Goal: Information Seeking & Learning: Learn about a topic

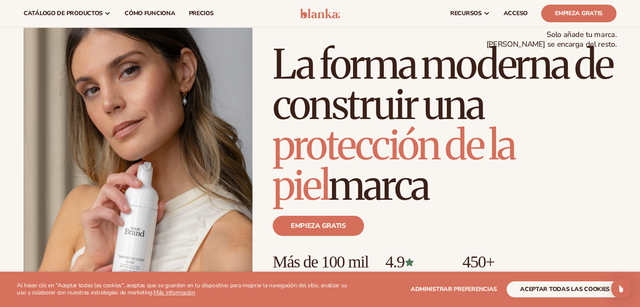
scroll to position [12, 0]
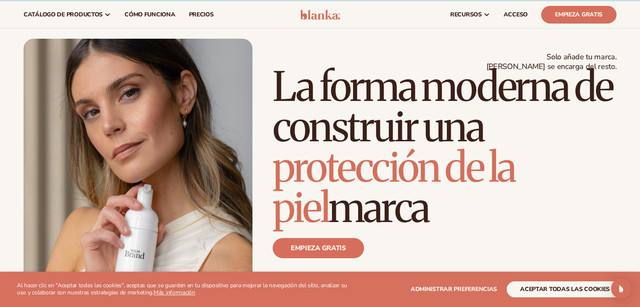
click at [450, 67] on h1 "La forma moderna de construir una protección de la piel marca" at bounding box center [445, 148] width 344 height 162
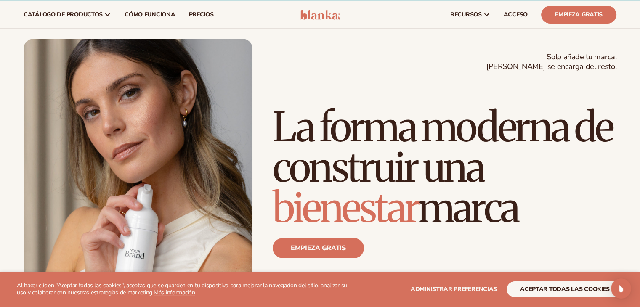
scroll to position [54, 0]
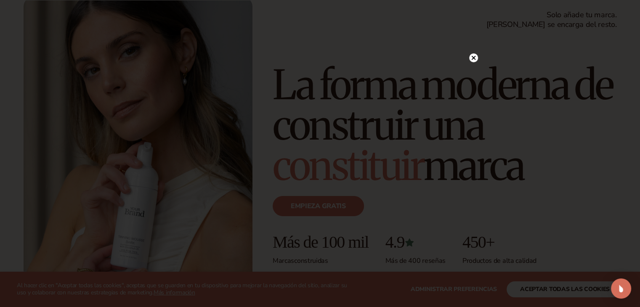
click at [472, 57] on icon at bounding box center [473, 58] width 4 height 4
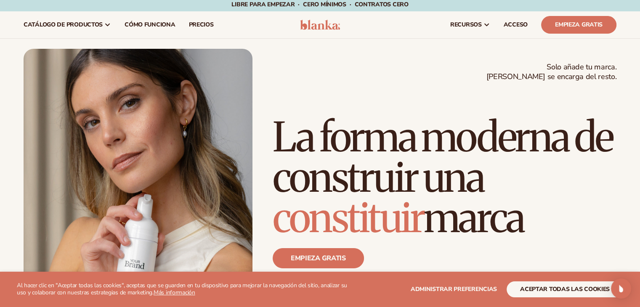
scroll to position [0, 0]
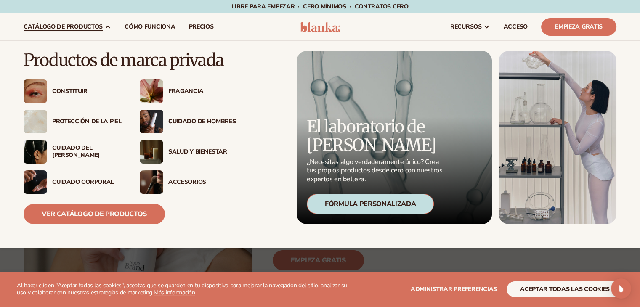
click at [162, 120] on img at bounding box center [152, 122] width 24 height 24
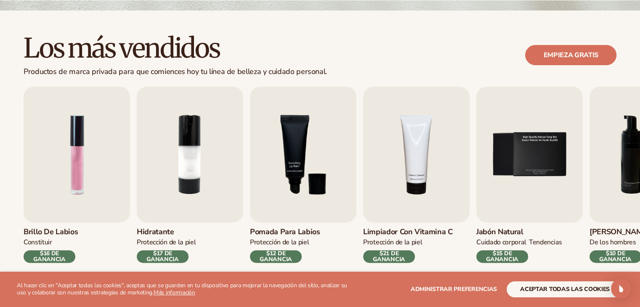
scroll to position [253, 0]
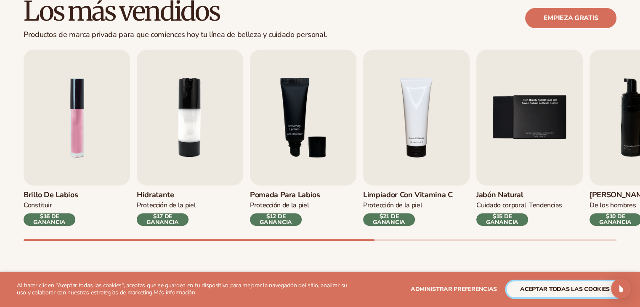
click at [554, 288] on font "aceptar todas las cookies" at bounding box center [565, 289] width 90 height 8
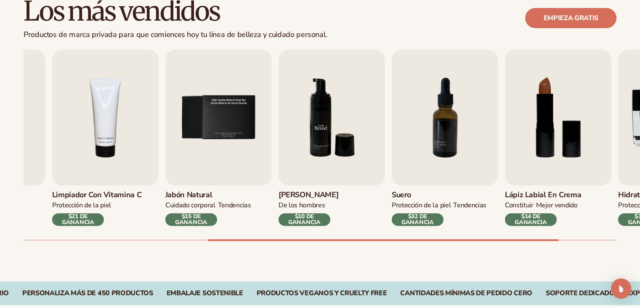
click at [287, 145] on img "6 / 9" at bounding box center [332, 118] width 106 height 136
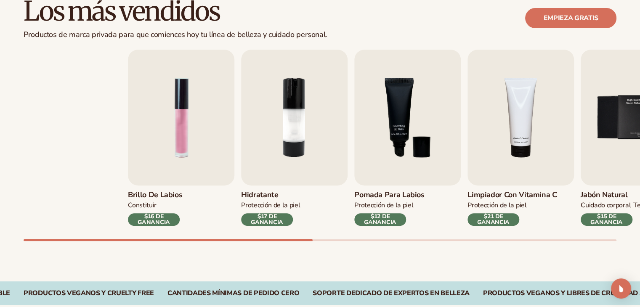
click at [559, 203] on div "Brillo de labios CONSTITUIR $16 DE GANANCIA Hidratante PROTECCIÓN DE LA PIEL $1…" at bounding box center [424, 138] width 593 height 176
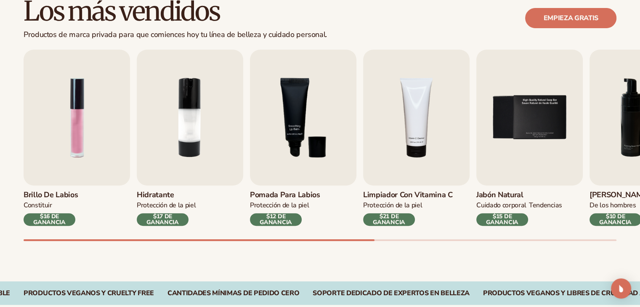
click at [290, 196] on font "Pomada para labios" at bounding box center [285, 195] width 70 height 10
click at [282, 215] on font "$12 DE GANANCIA" at bounding box center [276, 220] width 32 height 14
click at [284, 199] on font "Pomada para labios" at bounding box center [285, 195] width 70 height 10
click at [284, 184] on img "3 / 9" at bounding box center [303, 118] width 106 height 136
click at [285, 165] on img "3 / 9" at bounding box center [303, 118] width 106 height 136
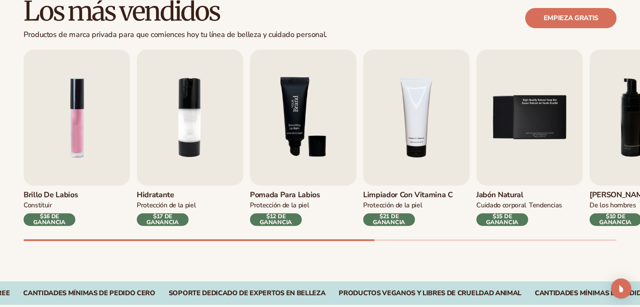
click at [295, 142] on img "3 / 9" at bounding box center [303, 118] width 106 height 136
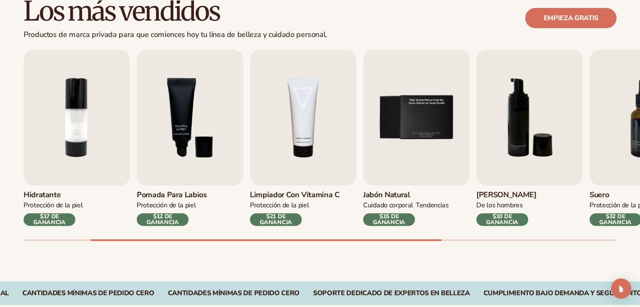
click at [266, 221] on font "$21 DE GANANCIA" at bounding box center [276, 220] width 32 height 14
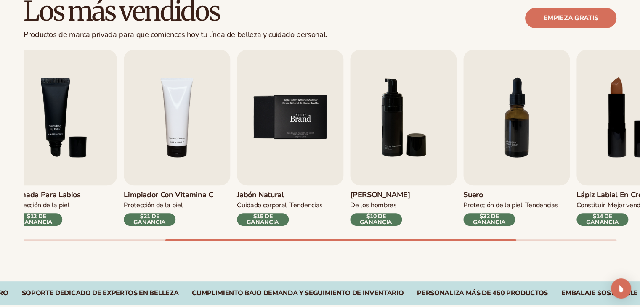
click at [254, 195] on link "Jabón natural Cuidado corporal TENDENCIAS $15 DE GANANCIA" at bounding box center [290, 138] width 106 height 176
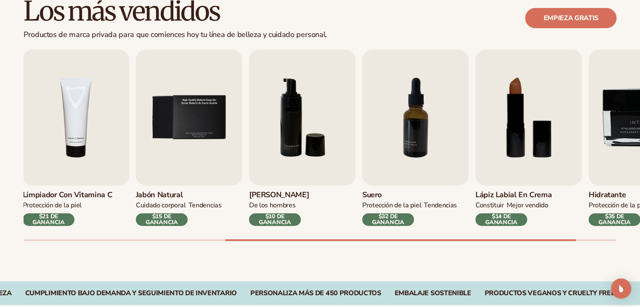
click at [0, 203] on div "Los más vendidos Productos de marca privada para que comiences hoy tu línea de …" at bounding box center [320, 127] width 640 height 308
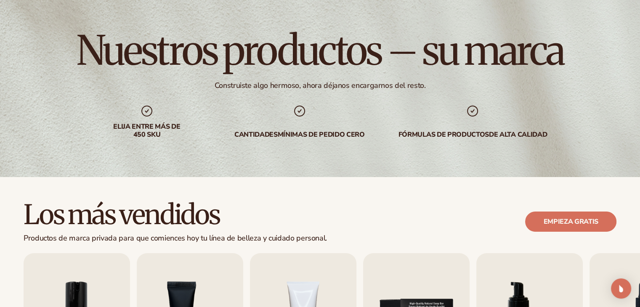
scroll to position [0, 0]
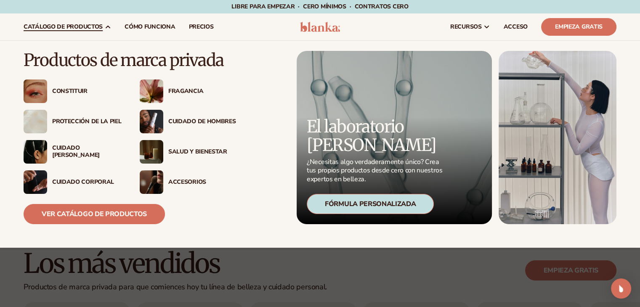
click at [82, 151] on font "Cuidado [PERSON_NAME]" at bounding box center [76, 151] width 48 height 15
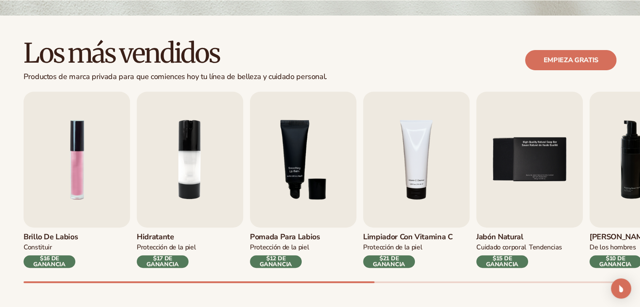
scroll to position [253, 0]
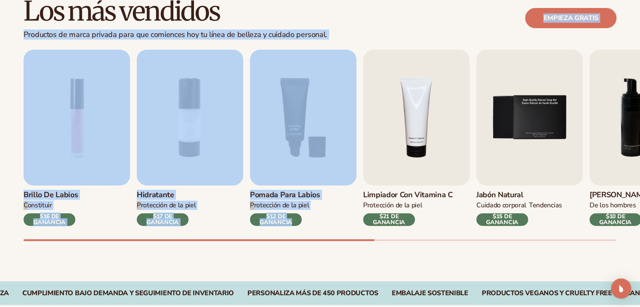
drag, startPoint x: 17, startPoint y: 34, endPoint x: 365, endPoint y: 43, distance: 347.4
click at [365, 43] on div "Los más vendidos Productos de marca privada para que comiences hoy tu línea de …" at bounding box center [320, 127] width 640 height 308
click at [368, 38] on div "Los más vendidos Productos de marca privada para que comiences hoy tu línea de …" at bounding box center [320, 18] width 593 height 43
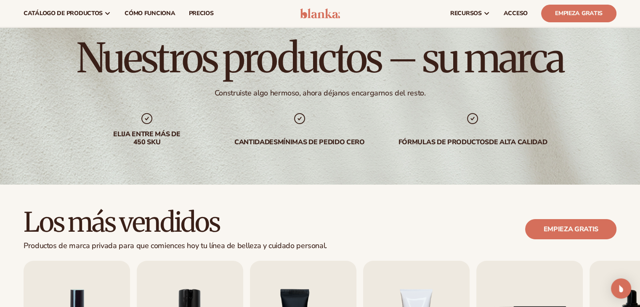
scroll to position [0, 0]
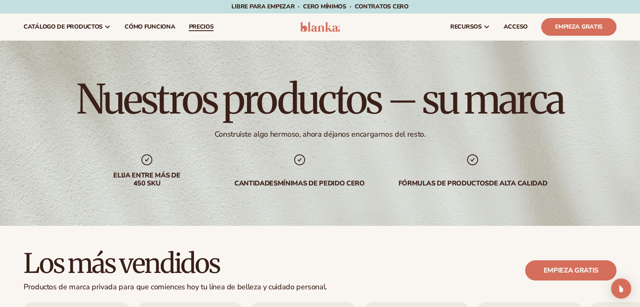
click at [192, 34] on link "precios" at bounding box center [201, 26] width 38 height 27
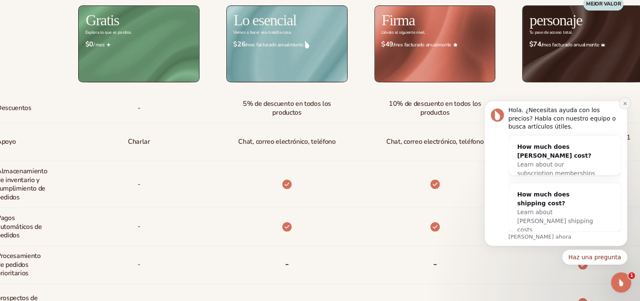
click at [623, 101] on icon "Descartar notificación" at bounding box center [625, 103] width 5 height 5
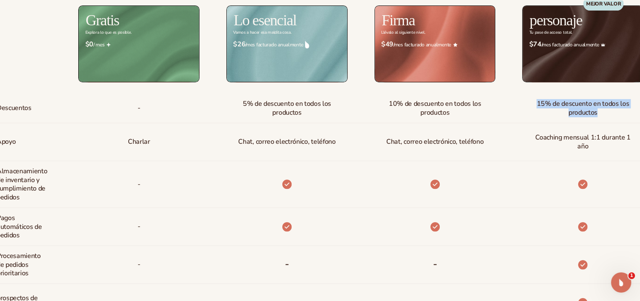
drag, startPoint x: 520, startPoint y: 107, endPoint x: 604, endPoint y: 117, distance: 83.9
click at [604, 117] on div "15% de descuento en todos los productos" at bounding box center [569, 107] width 148 height 29
click at [621, 112] on span "15% de descuento en todos los productos" at bounding box center [583, 108] width 108 height 24
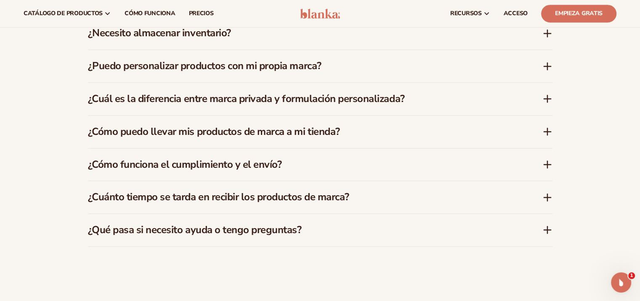
scroll to position [1179, 0]
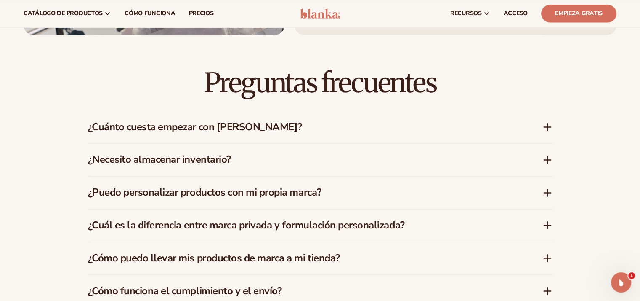
click at [221, 121] on font "¿Cuánto cuesta empezar con [PERSON_NAME]?" at bounding box center [195, 126] width 214 height 13
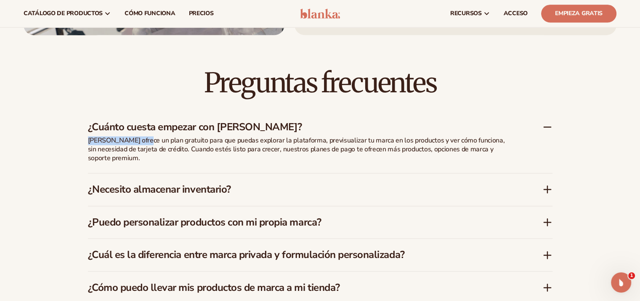
drag, startPoint x: 83, startPoint y: 140, endPoint x: 152, endPoint y: 139, distance: 68.2
click at [149, 139] on div "Preguntas frecuentes ¿Cuánto cuesta empezar con Blanka? Blanka ofrece un plan g…" at bounding box center [320, 235] width 512 height 401
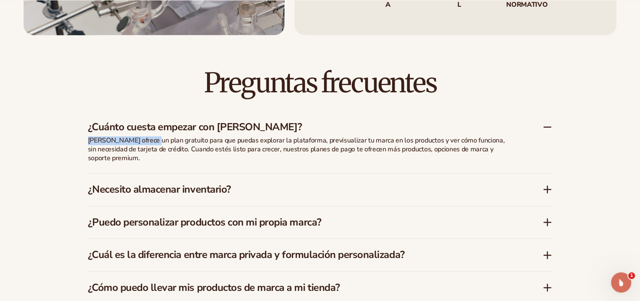
scroll to position [1263, 0]
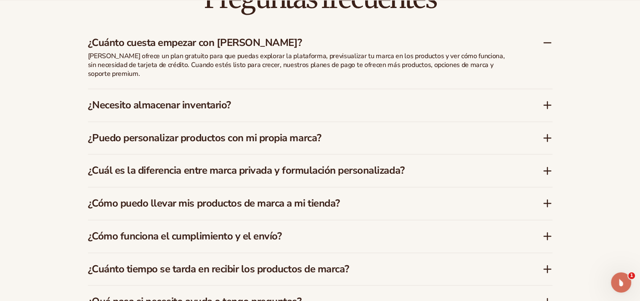
click at [152, 139] on font "¿Puedo personalizar productos con mi propia marca?" at bounding box center [205, 137] width 234 height 13
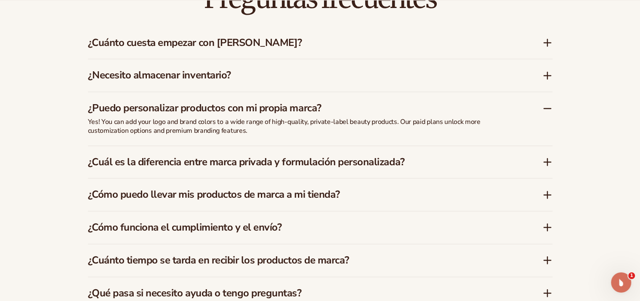
click at [175, 84] on div "¿Necesito almacenar inventario?" at bounding box center [320, 75] width 465 height 32
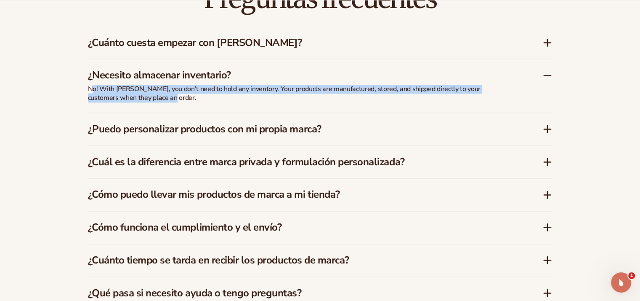
drag, startPoint x: 163, startPoint y: 86, endPoint x: 369, endPoint y: 95, distance: 206.0
click at [369, 95] on p "No! With Blanka, you don't need to hold any inventory. Your products are manufa…" at bounding box center [298, 94] width 421 height 18
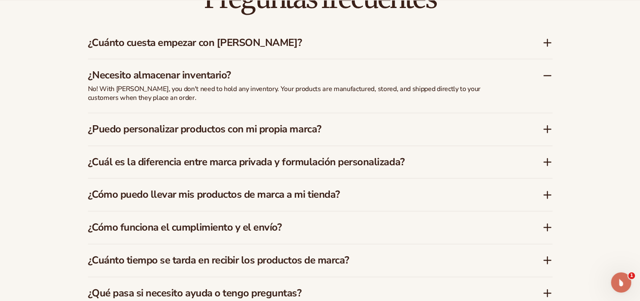
click at [458, 64] on div "¿Necesito almacenar inventario?" at bounding box center [320, 72] width 465 height 26
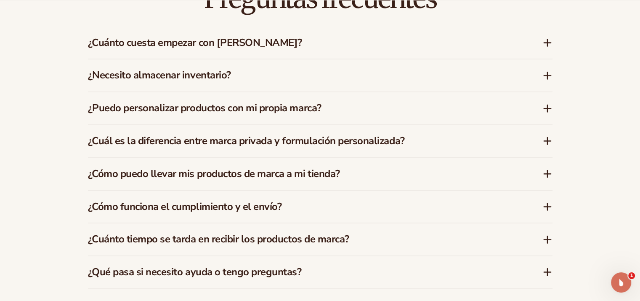
click at [203, 85] on div "¿Necesito almacenar inventario?" at bounding box center [320, 75] width 465 height 32
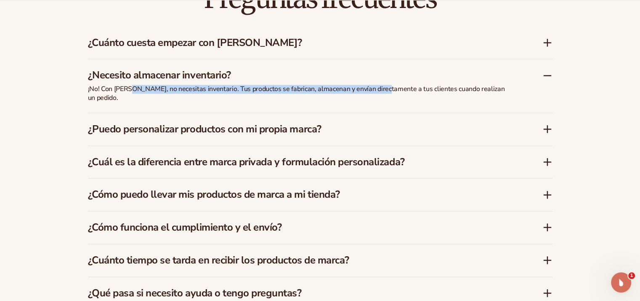
drag, startPoint x: 129, startPoint y: 89, endPoint x: 380, endPoint y: 86, distance: 250.9
click at [380, 86] on font "¡No! Con Blanka, no necesitas inventario. Tus productos se fabrican, almacenan …" at bounding box center [296, 93] width 417 height 18
click at [363, 101] on div "¡No! Con Blanka, no necesitas inventario. Tus productos se fabrican, almacenan …" at bounding box center [298, 99] width 421 height 28
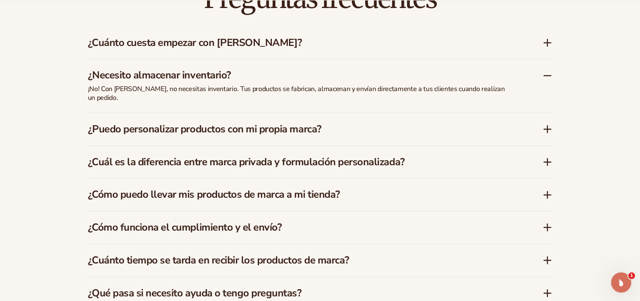
click at [206, 122] on font "¿Puedo personalizar productos con mi propia marca?" at bounding box center [205, 128] width 234 height 13
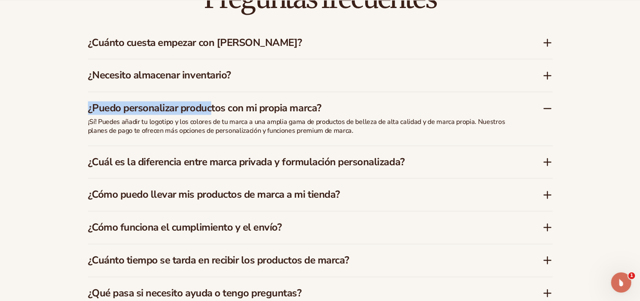
drag, startPoint x: 80, startPoint y: 115, endPoint x: 215, endPoint y: 115, distance: 134.7
click at [215, 115] on div "Preguntas frecuentes ¿Cuánto cuesta empezar con Blanka? Blanka ofrece un plan g…" at bounding box center [320, 147] width 512 height 392
click at [347, 119] on font "¡Sí! Puedes añadir tu logotipo y los colores de tu marca a una amplia gama de p…" at bounding box center [297, 126] width 418 height 18
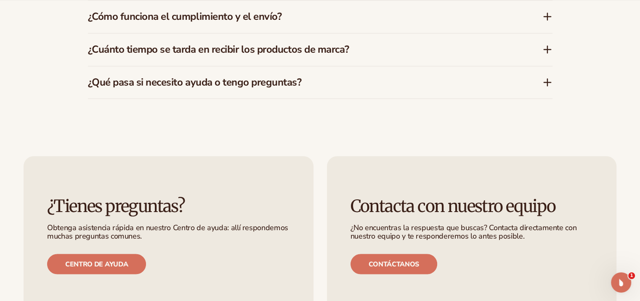
click at [227, 87] on font "¿Qué pasa si necesito ayuda o tengo preguntas?" at bounding box center [195, 81] width 214 height 13
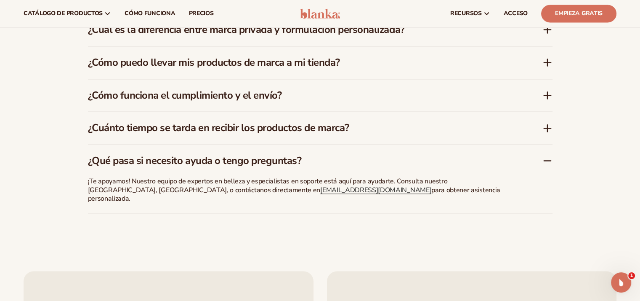
scroll to position [1368, 0]
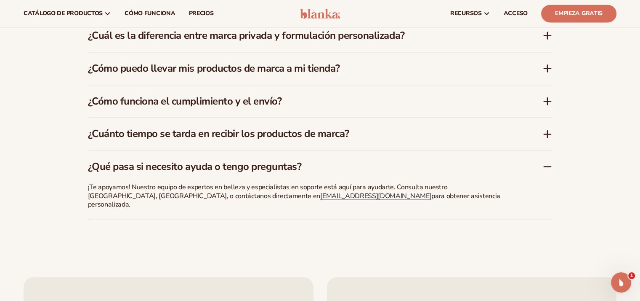
click at [186, 128] on font "¿Cuánto tiempo se tarda en recibir los productos de marca?" at bounding box center [218, 133] width 261 height 13
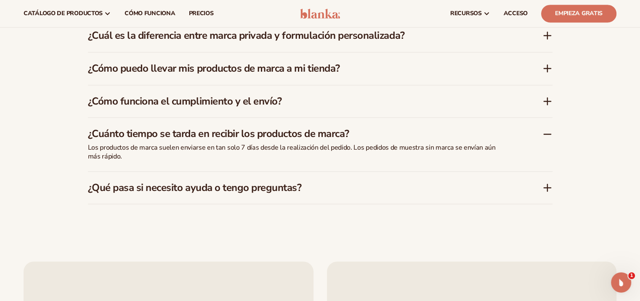
click at [160, 102] on font "¿Cómo funciona el cumplimiento y el envío?" at bounding box center [185, 100] width 194 height 13
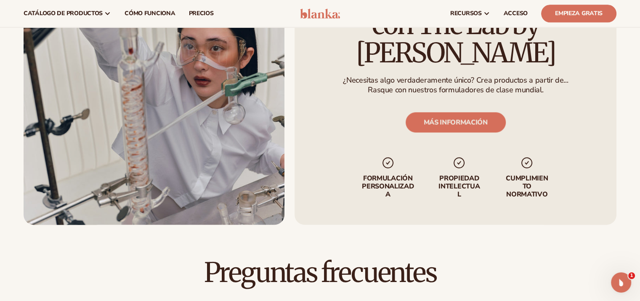
scroll to position [863, 0]
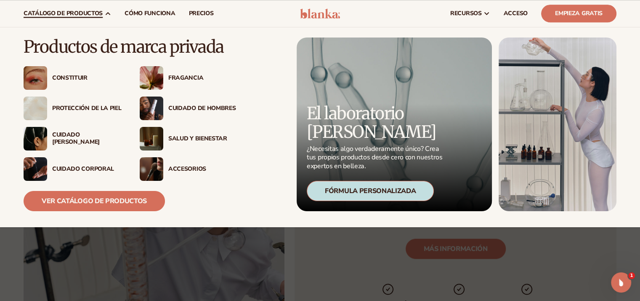
click at [80, 8] on link "catálogo de productos" at bounding box center [67, 13] width 101 height 27
click at [181, 167] on font "Accesorios" at bounding box center [187, 169] width 38 height 8
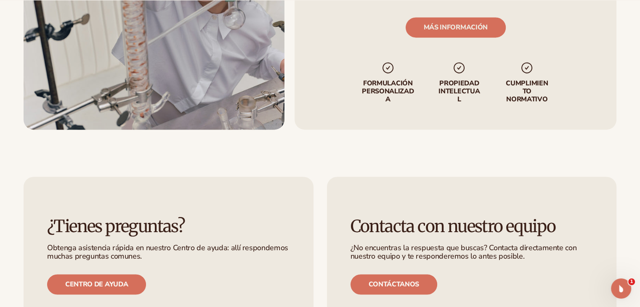
scroll to position [1359, 0]
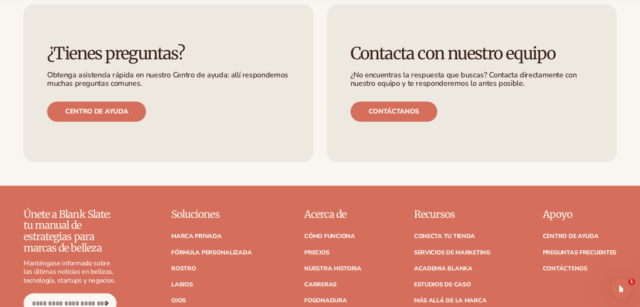
drag, startPoint x: 633, startPoint y: 247, endPoint x: 646, endPoint y: 67, distance: 180.6
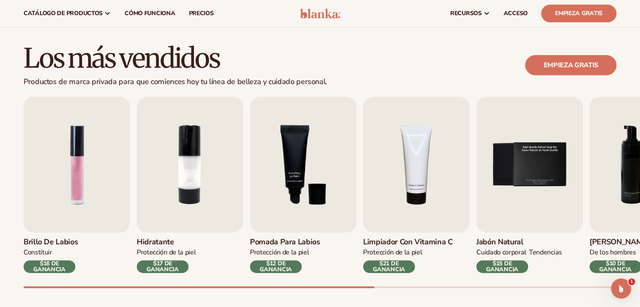
scroll to position [0, 0]
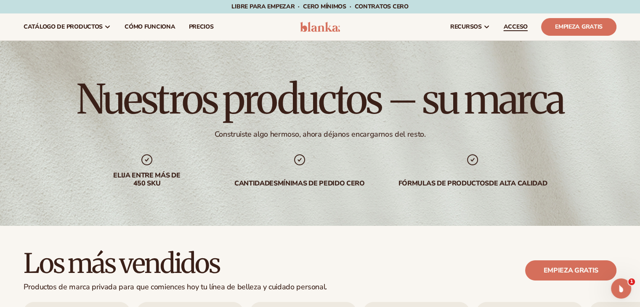
click at [512, 26] on font "ACCESO" at bounding box center [516, 27] width 24 height 8
click at [189, 23] on font "precios" at bounding box center [201, 27] width 25 height 8
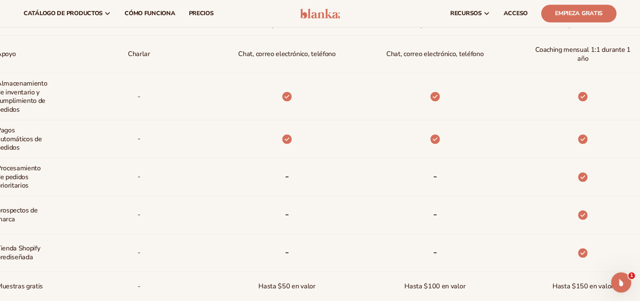
scroll to position [337, 0]
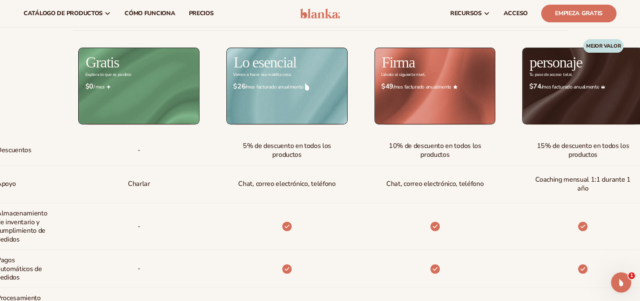
drag, startPoint x: 621, startPoint y: 67, endPoint x: 218, endPoint y: 68, distance: 403.2
click at [306, 67] on div "Descuentos [GEOGRAPHIC_DATA] Almacenamiento de inventario y   cumplimiento de p…" at bounding box center [320, 278] width 495 height 497
click at [72, 193] on div "Charlar" at bounding box center [125, 184] width 148 height 38
